Goal: Navigation & Orientation: Understand site structure

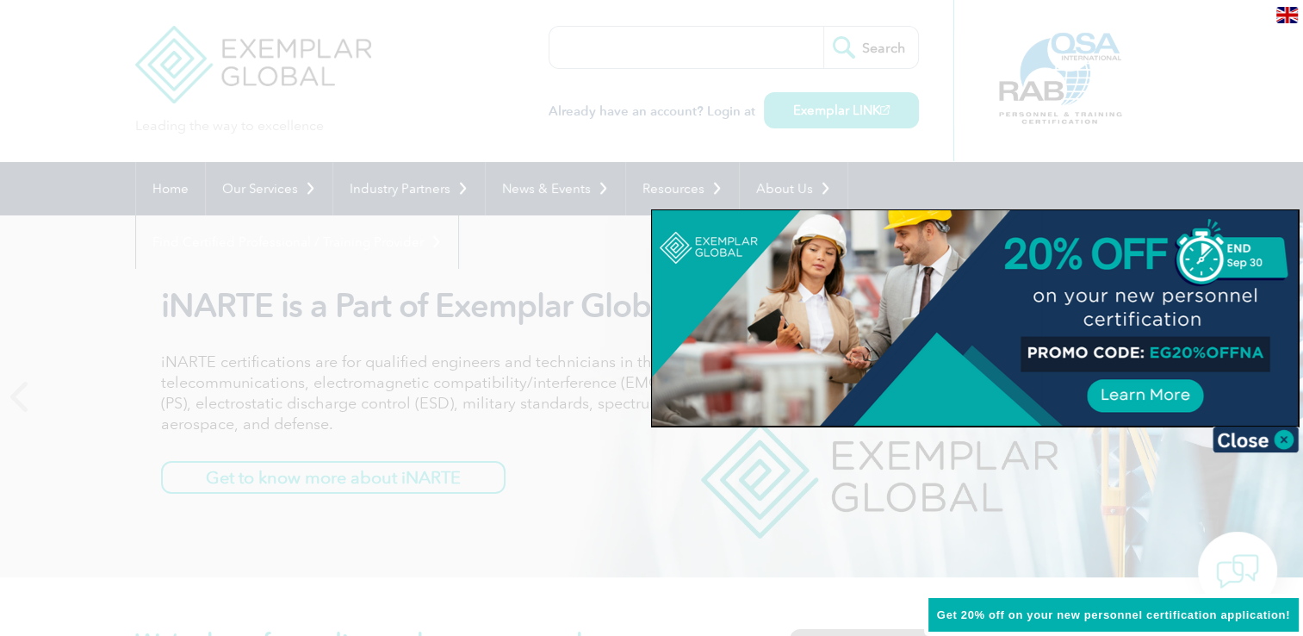
click at [649, 332] on div at bounding box center [651, 318] width 1303 height 636
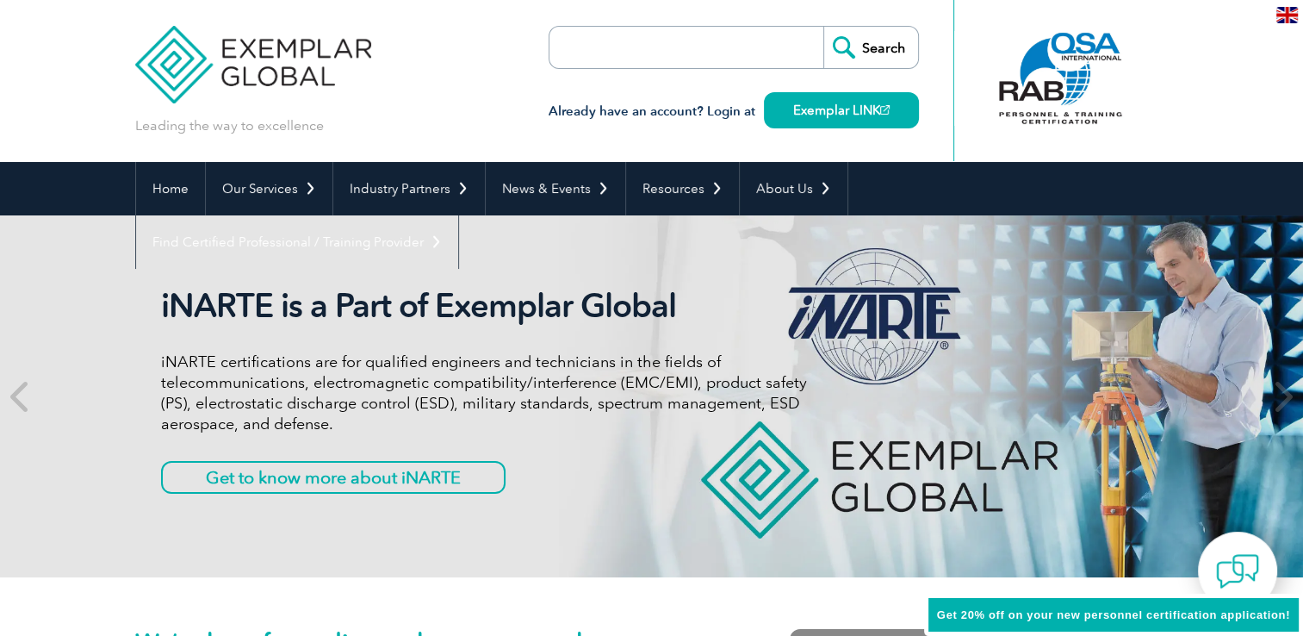
click at [649, 330] on div "iNARTE is a Part of Exemplar Global iNARTE certifications are for qualified eng…" at bounding box center [484, 396] width 646 height 220
click at [650, 329] on div "iNARTE is a Part of Exemplar Global iNARTE certifications are for qualified eng…" at bounding box center [484, 396] width 646 height 220
click at [654, 328] on div "iNARTE is a Part of Exemplar Global iNARTE certifications are for qualified eng…" at bounding box center [484, 396] width 646 height 220
click at [658, 324] on h2 "iNARTE is a Part of Exemplar Global" at bounding box center [484, 306] width 646 height 40
click at [663, 322] on h2 "iNARTE is a Part of Exemplar Global" at bounding box center [485, 306] width 646 height 40
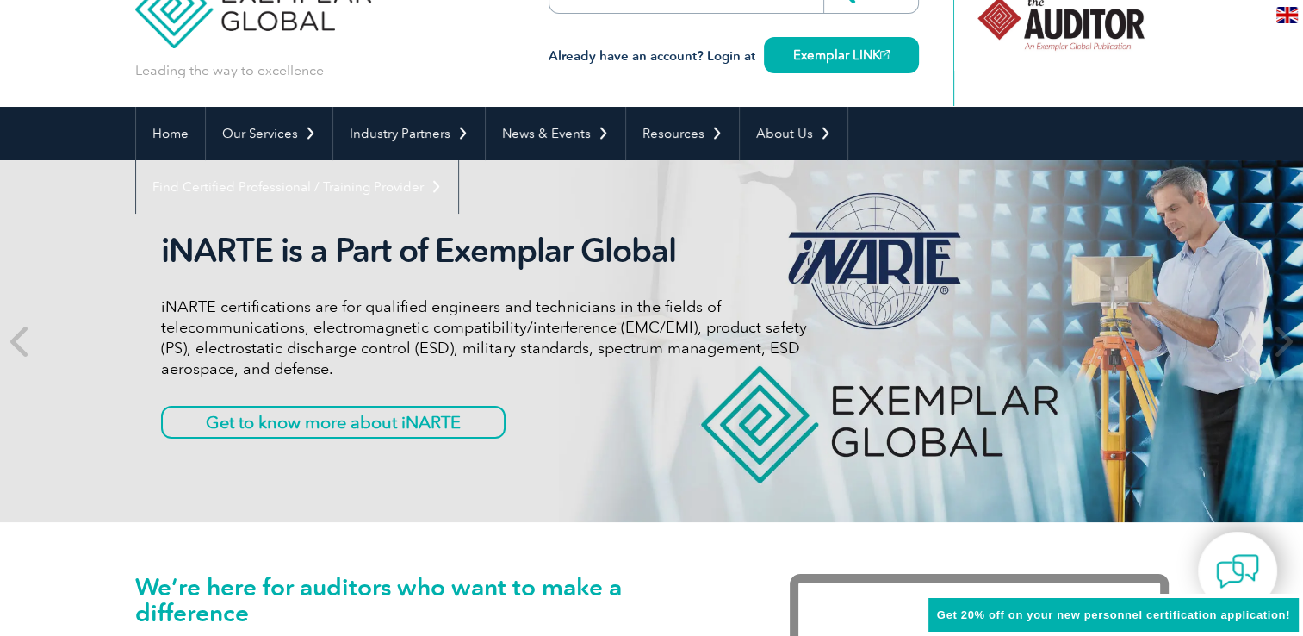
scroll to position [86, 0]
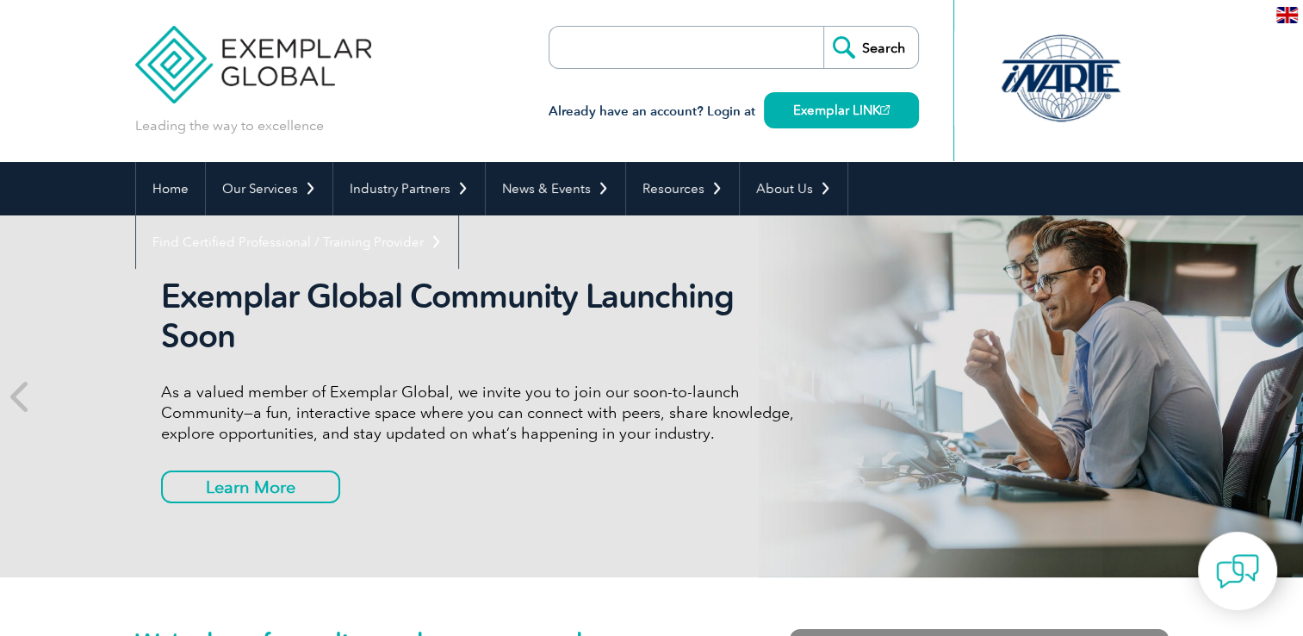
click at [537, 331] on h2 "Exemplar Global Community Launching Soon" at bounding box center [484, 315] width 646 height 79
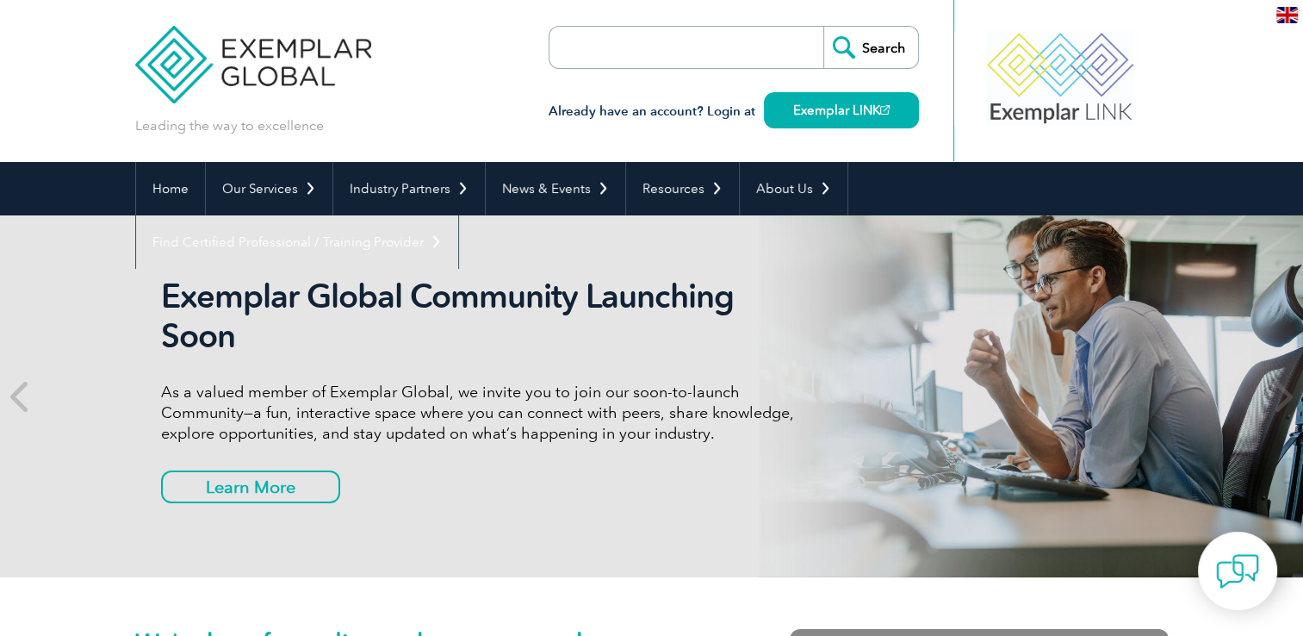
click at [351, 303] on h2 "Exemplar Global Community Launching Soon" at bounding box center [484, 315] width 646 height 79
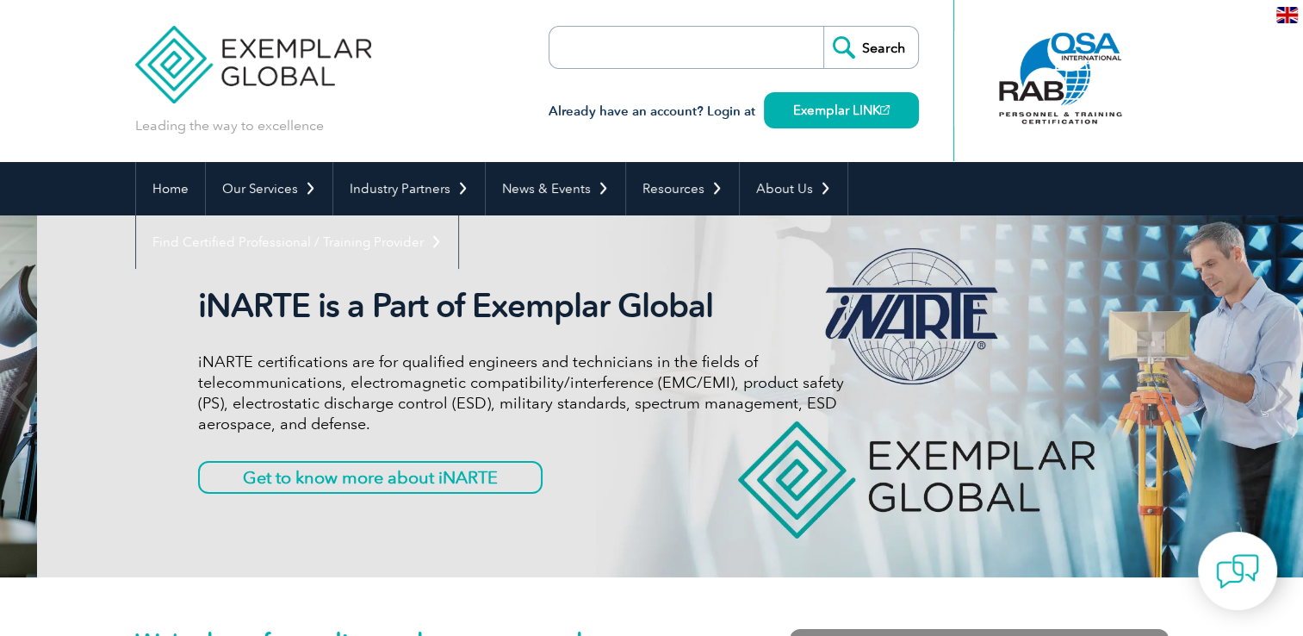
drag, startPoint x: 212, startPoint y: 301, endPoint x: 249, endPoint y: 311, distance: 38.2
click at [249, 311] on h2 "iNARTE is a Part of Exemplar Global" at bounding box center [521, 306] width 646 height 40
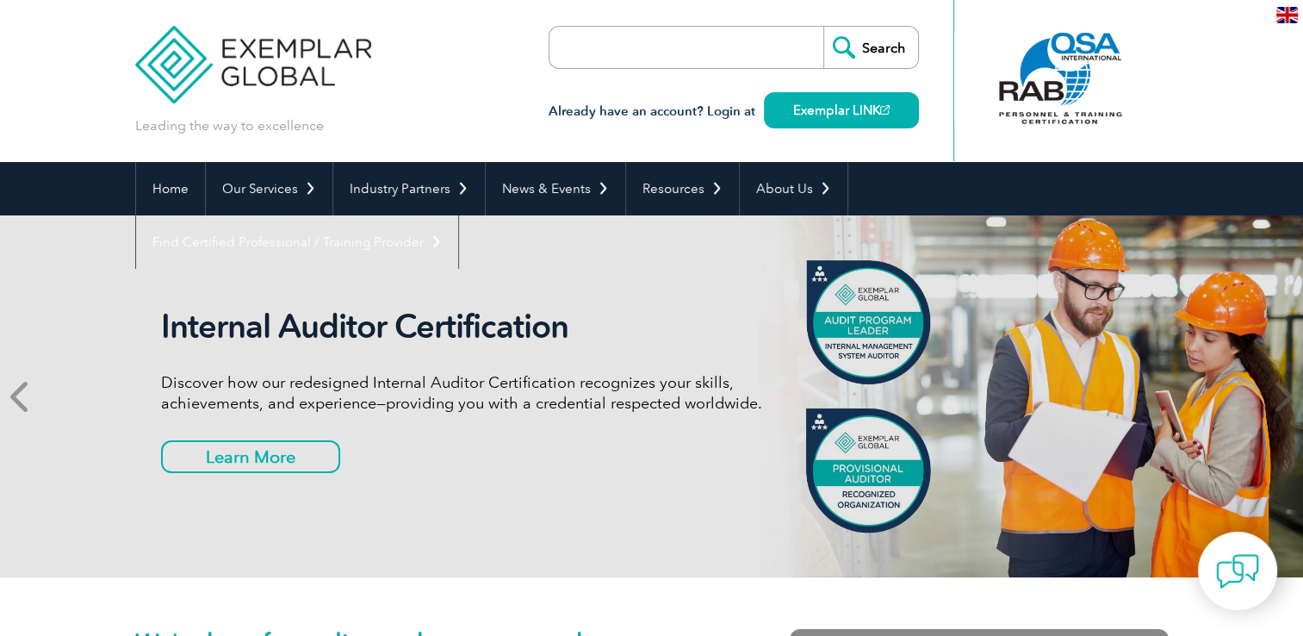
drag, startPoint x: 953, startPoint y: 336, endPoint x: 6, endPoint y: 396, distance: 949.3
drag, startPoint x: 511, startPoint y: 403, endPoint x: 410, endPoint y: 391, distance: 101.5
click at [475, 401] on div "Internal Auditor Certification Discover how our redesigned Internal Auditor Cer…" at bounding box center [651, 396] width 1303 height 362
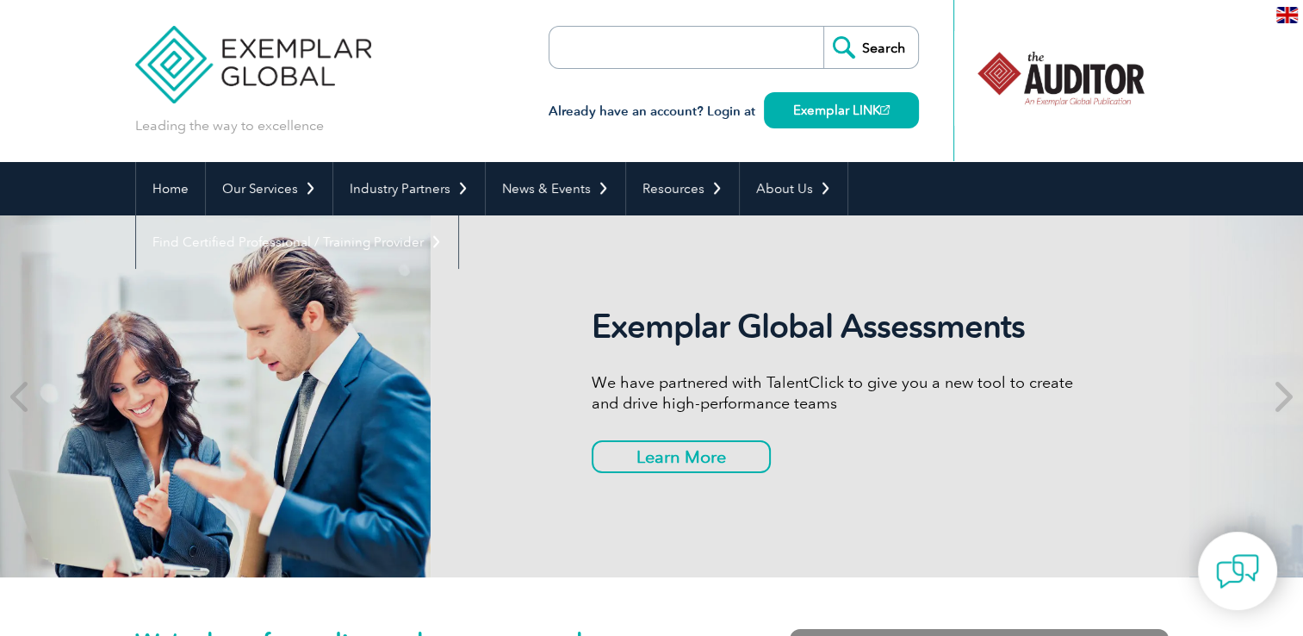
drag, startPoint x: 967, startPoint y: 392, endPoint x: 165, endPoint y: 425, distance: 802.5
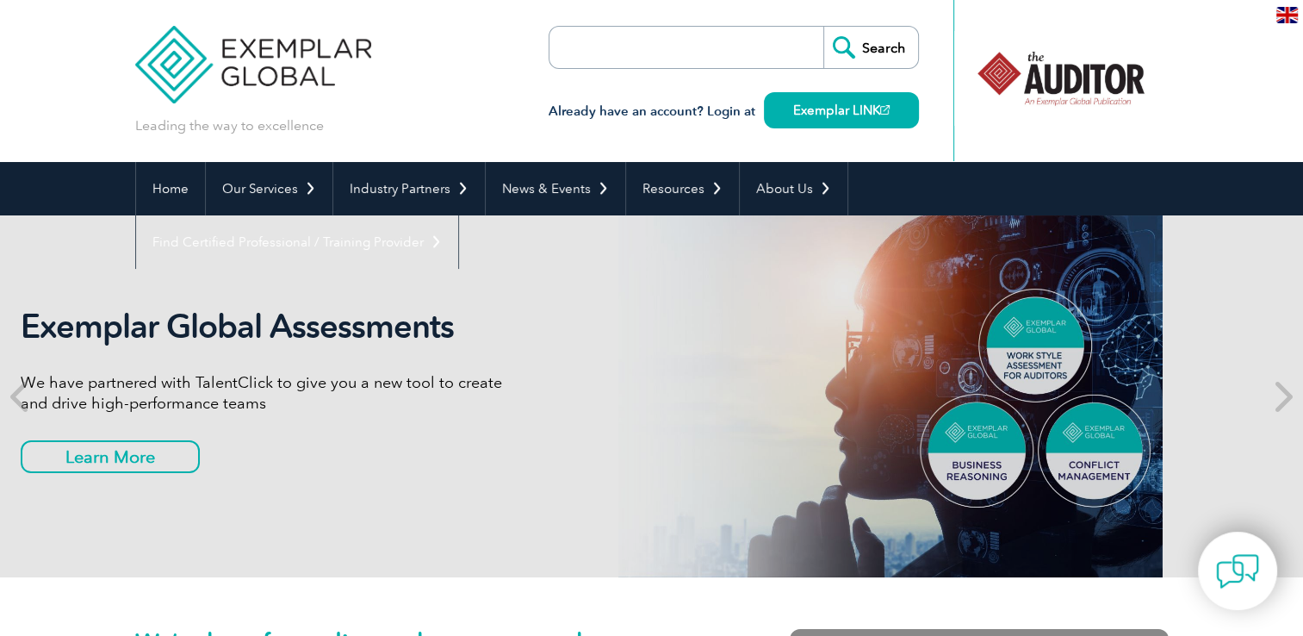
drag, startPoint x: 1078, startPoint y: 337, endPoint x: 347, endPoint y: 344, distance: 731.3
click at [351, 349] on div "Exemplar Global Assessments We have partnered with TalentClick to give you a ne…" at bounding box center [512, 396] width 1034 height 362
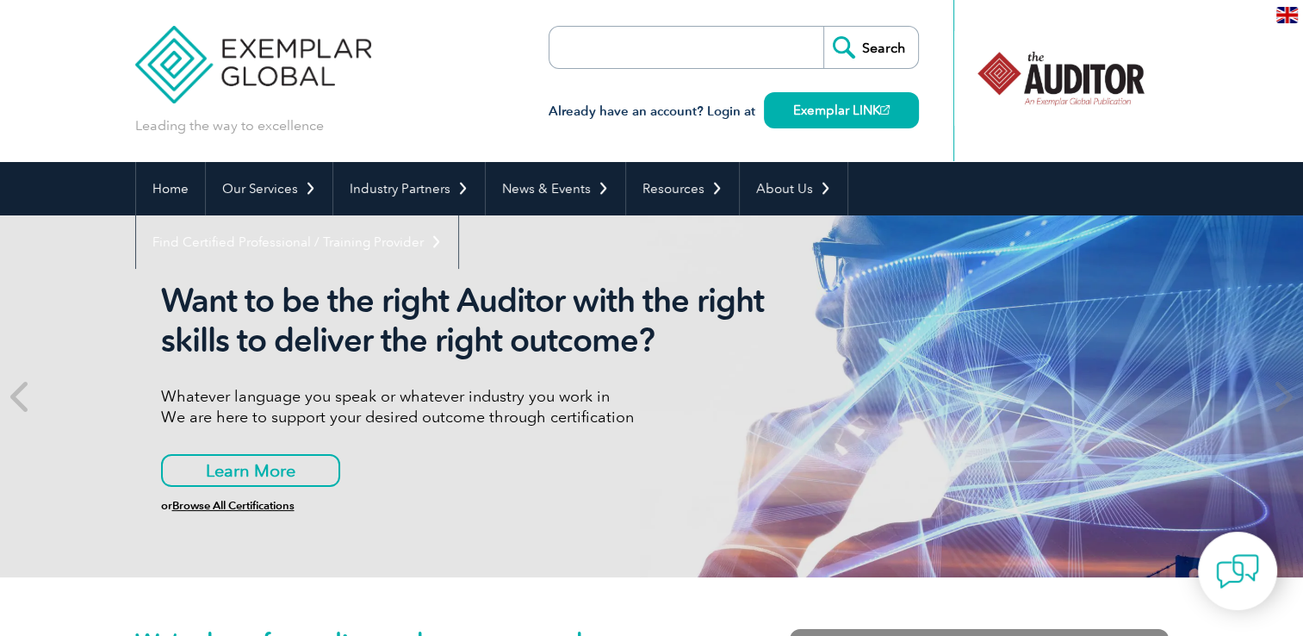
drag, startPoint x: 660, startPoint y: 383, endPoint x: 221, endPoint y: 381, distance: 438.4
click at [221, 381] on div "Want to be the right Auditor with the right skills to deliver the right outcome…" at bounding box center [652, 396] width 1034 height 362
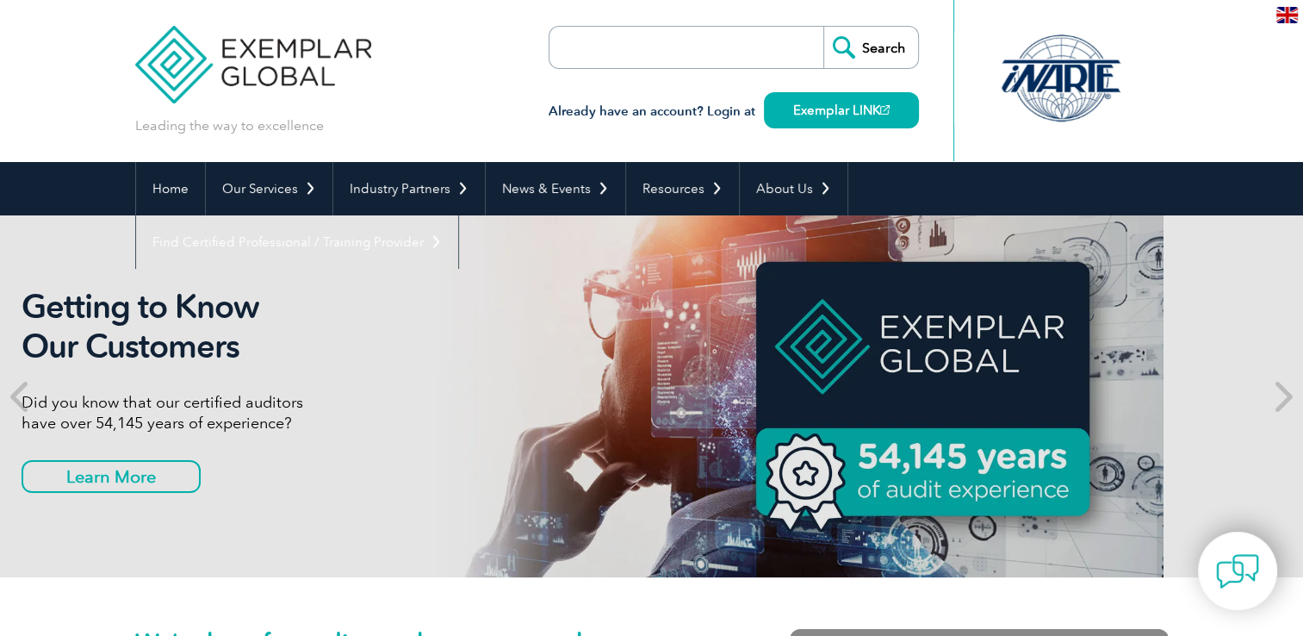
drag, startPoint x: 775, startPoint y: 365, endPoint x: 164, endPoint y: 363, distance: 611.5
click at [224, 367] on div "Getting to Know Our Customers Did you know that our certified auditors have ove…" at bounding box center [513, 396] width 1034 height 362
